Goal: Task Accomplishment & Management: Complete application form

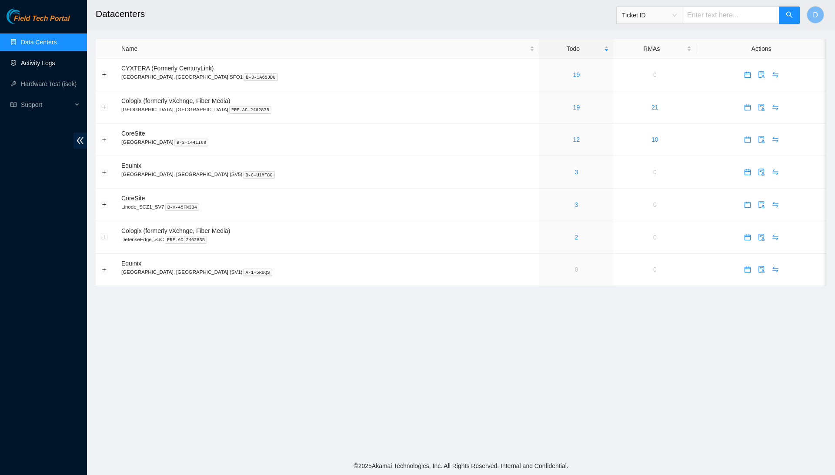
click at [55, 61] on link "Activity Logs" at bounding box center [38, 63] width 34 height 7
click at [53, 67] on link "Activity Logs" at bounding box center [38, 63] width 34 height 7
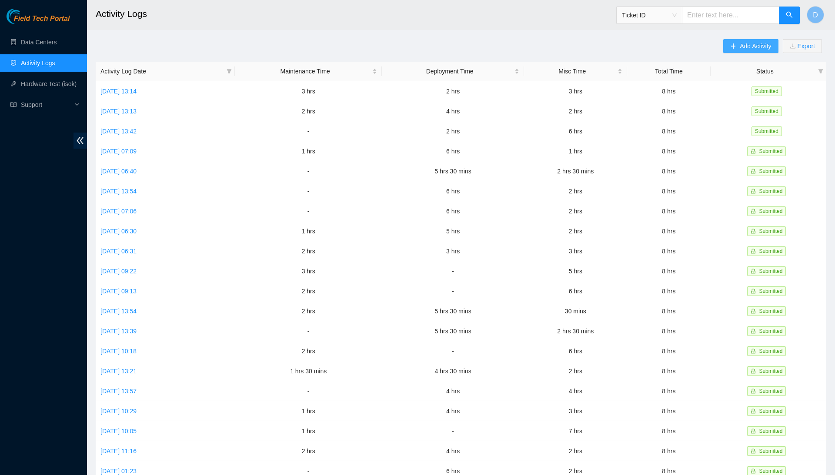
click at [746, 48] on span "Add Activity" at bounding box center [754, 46] width 31 height 10
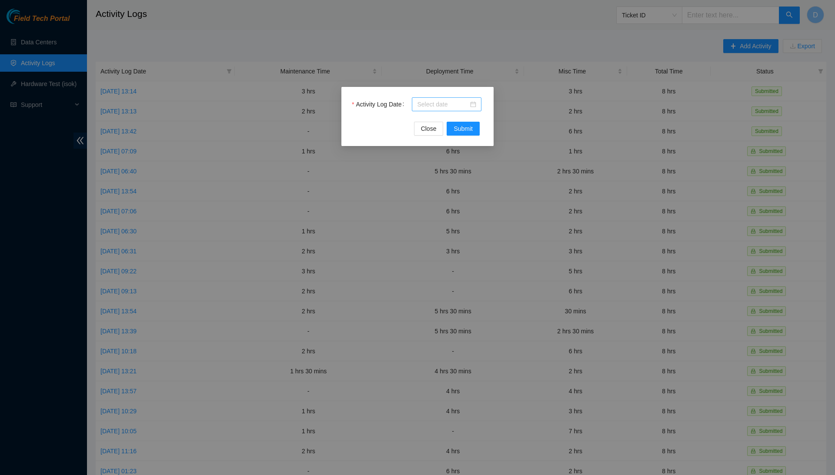
click at [444, 103] on input "Activity Log Date" at bounding box center [442, 105] width 51 height 10
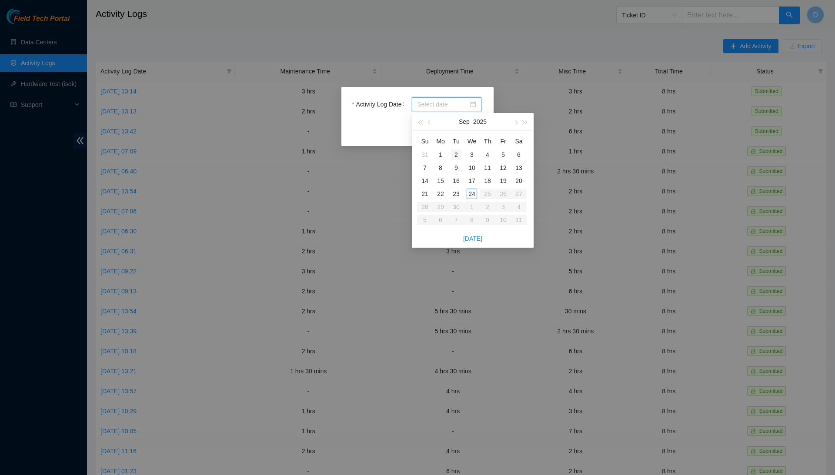
type input "[DATE]"
click at [472, 194] on div "24" at bounding box center [471, 194] width 10 height 10
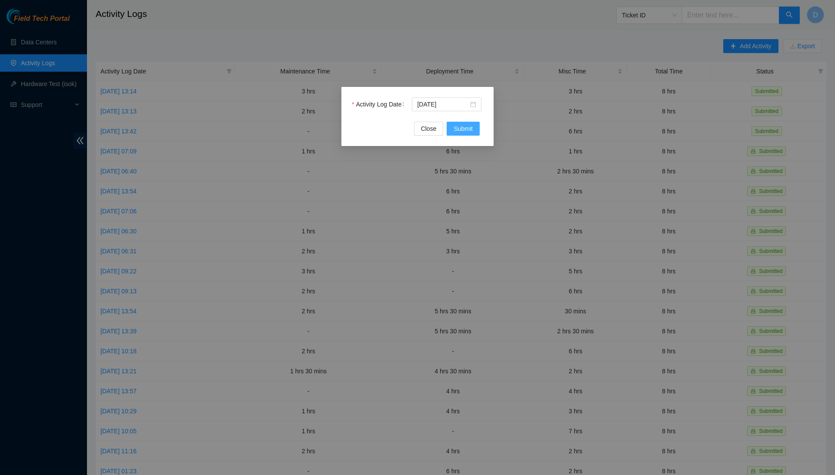
click at [457, 125] on span "Submit" at bounding box center [462, 129] width 19 height 10
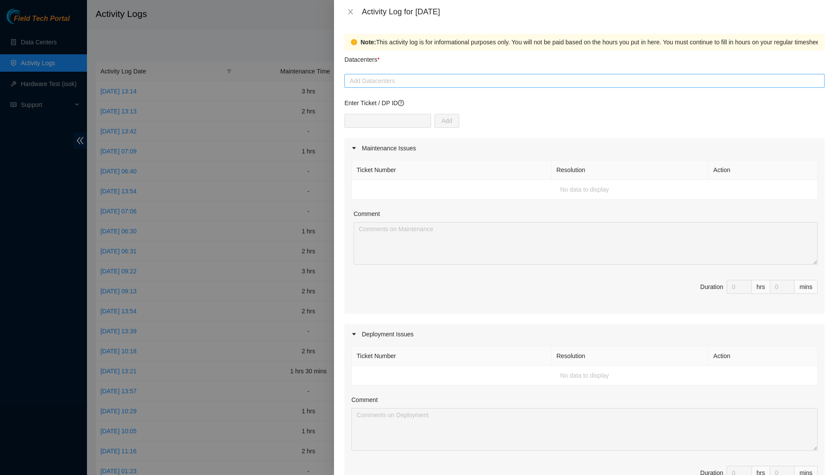
click at [444, 80] on div at bounding box center [584, 81] width 476 height 10
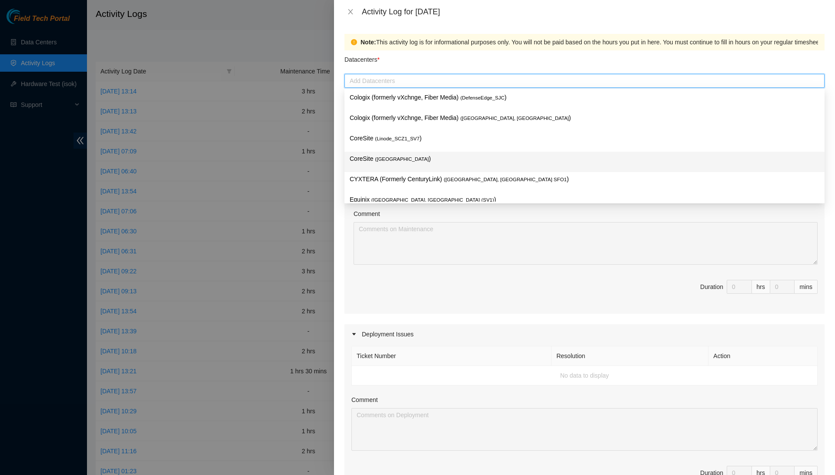
click at [432, 157] on p "CoreSite ( [GEOGRAPHIC_DATA] )" at bounding box center [585, 159] width 470 height 10
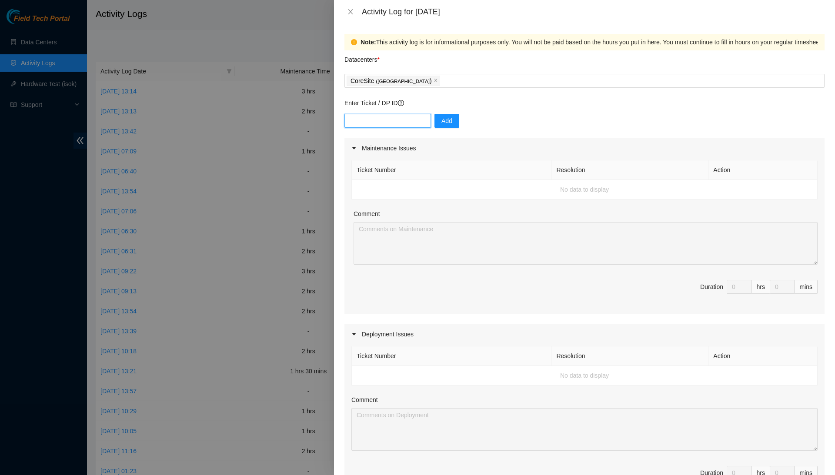
click at [421, 116] on input "text" at bounding box center [387, 121] width 87 height 14
type input "DP80378"
click at [446, 117] on span "Add" at bounding box center [446, 121] width 11 height 10
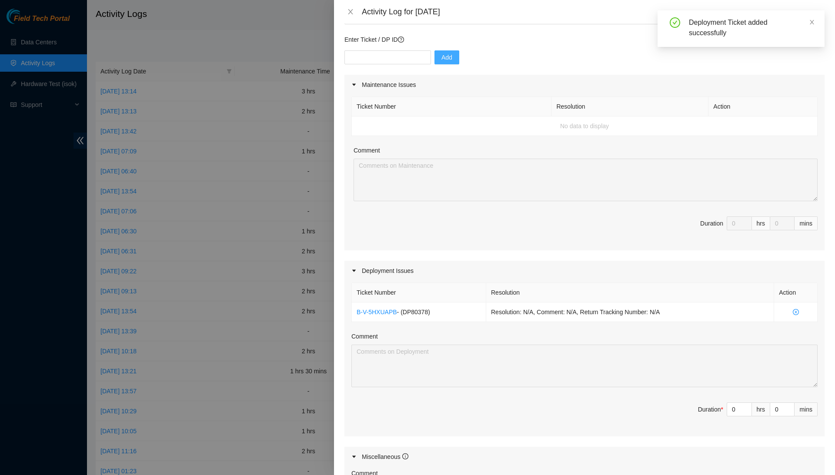
scroll to position [67, 0]
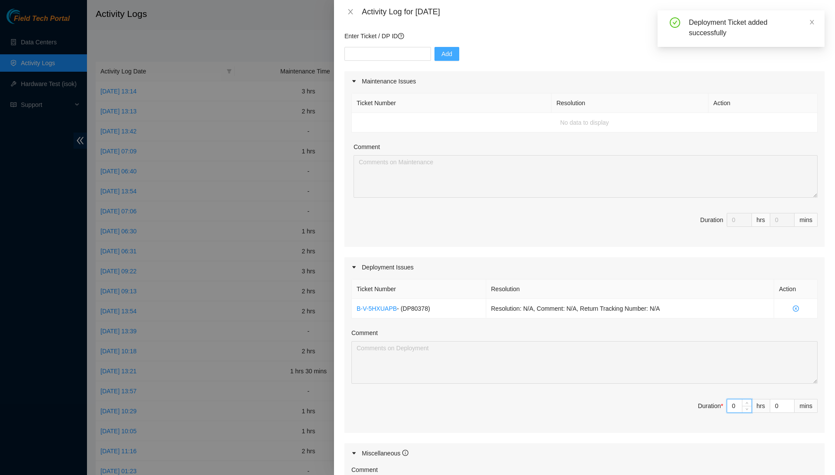
click at [738, 403] on input "0" at bounding box center [739, 406] width 24 height 13
type input "C"
type input "%"
type input "5"
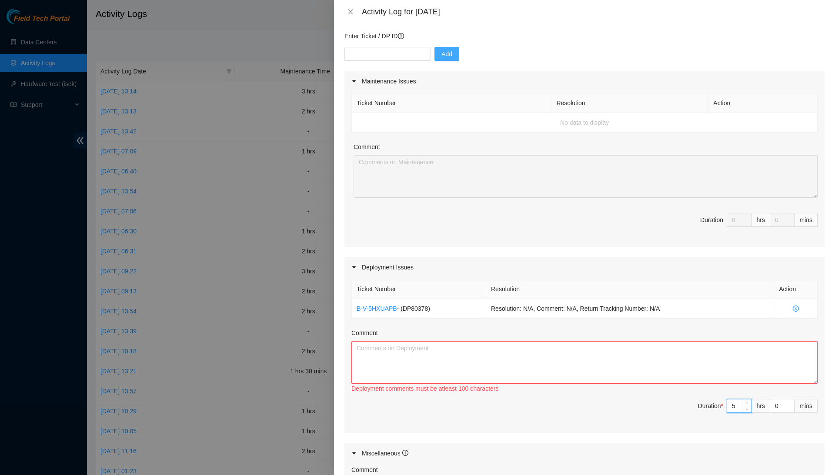
type input "5"
click at [741, 367] on textarea "Comment" at bounding box center [584, 362] width 466 height 43
click at [621, 341] on textarea "Spent time routing the 2 Cat 5 connections for the Tor Management and Console p…" at bounding box center [584, 362] width 466 height 43
click at [622, 349] on textarea "Spent time routing the 2 Cat 5 connections for the Tor Management and Console p…" at bounding box center [584, 362] width 466 height 43
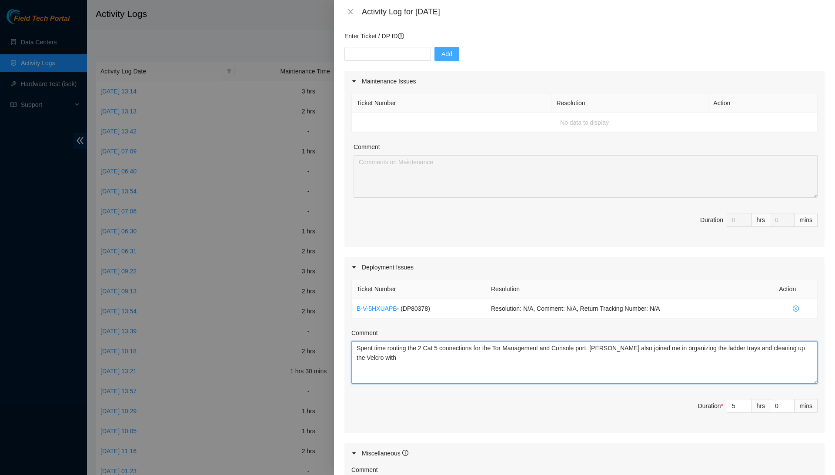
click at [417, 358] on textarea "Spent time routing the 2 Cat 5 connections for the Tor Management and Console p…" at bounding box center [584, 362] width 466 height 43
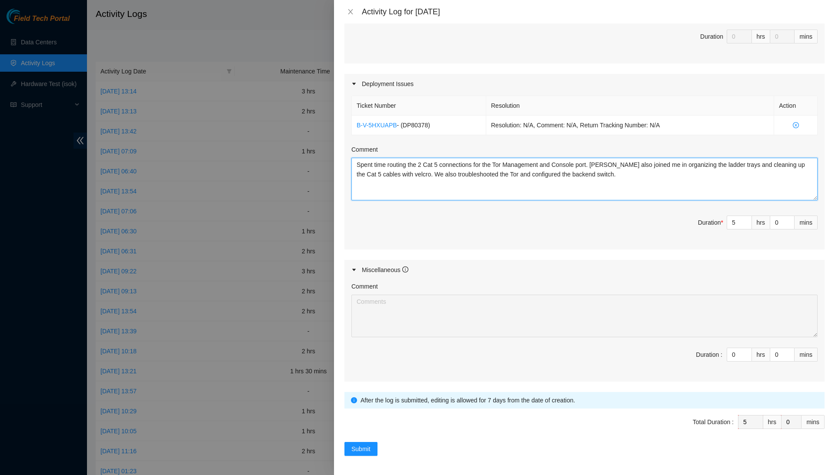
scroll to position [250, 0]
type textarea "Spent time routing the 2 Cat 5 connections for the Tor Management and Console p…"
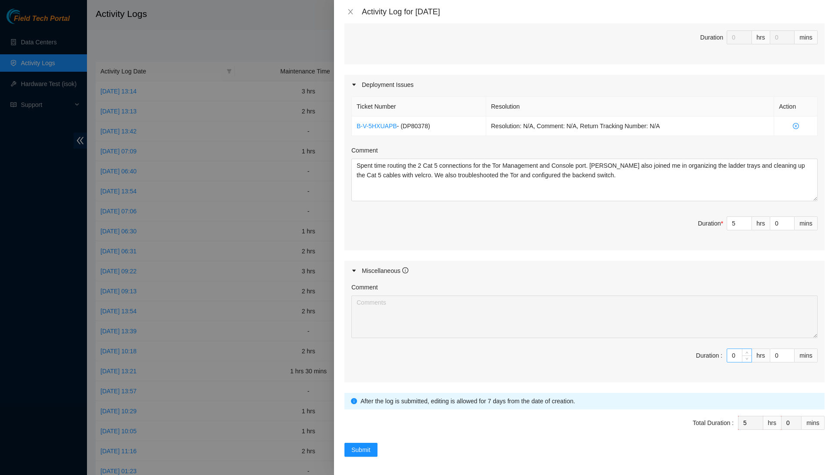
click at [736, 356] on input "0" at bounding box center [739, 355] width 24 height 13
type input "3"
type input "8"
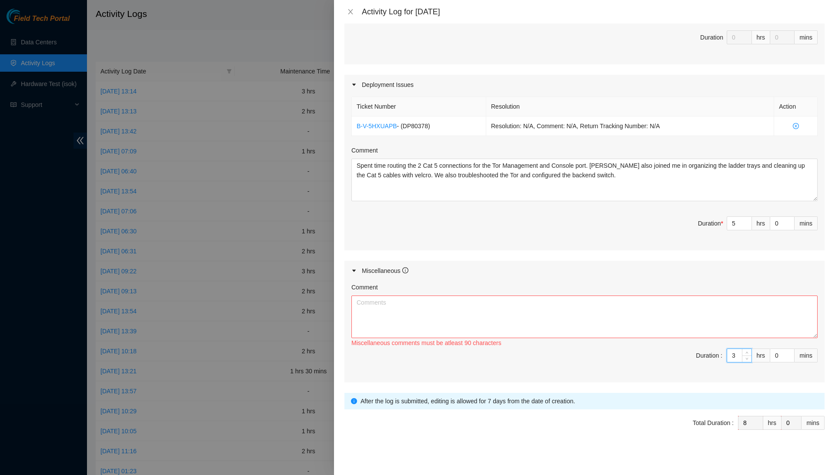
type input "3"
click at [740, 308] on textarea "Comment" at bounding box center [584, 317] width 466 height 43
type textarea "T"
type textarea "s"
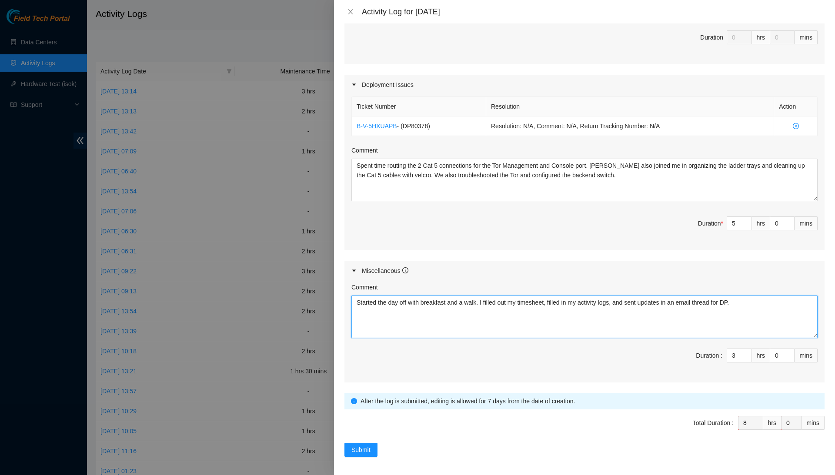
click at [776, 299] on textarea "Started the day off with breakfast and a walk. I filled out my timesheet, fille…" at bounding box center [584, 317] width 466 height 43
type textarea "Started the day off with breakfast and a walk. I filled out my timesheet, fille…"
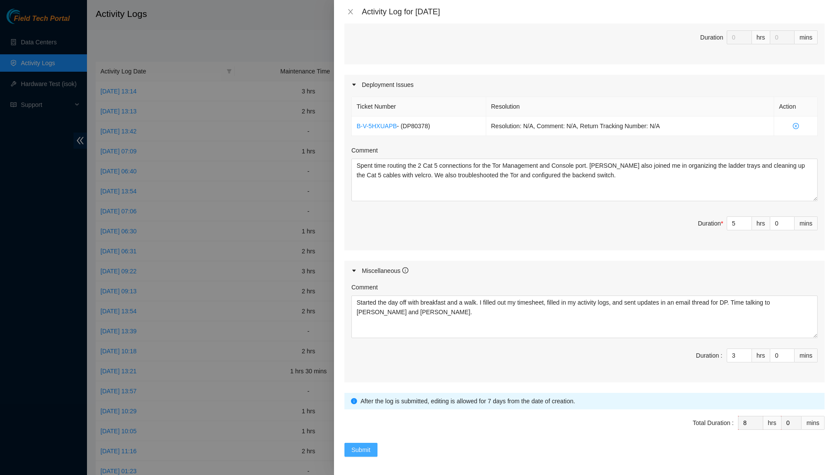
click at [367, 445] on span "Submit" at bounding box center [360, 450] width 19 height 10
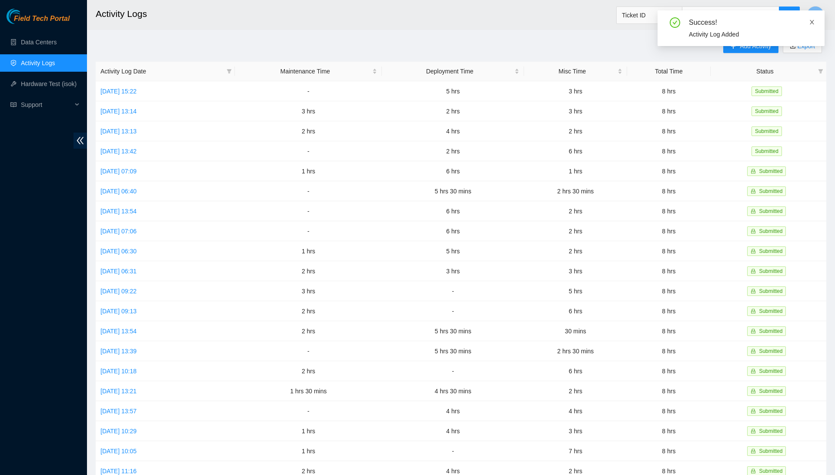
click at [813, 23] on icon "close" at bounding box center [812, 22] width 6 height 6
